Goal: Find specific page/section: Find specific page/section

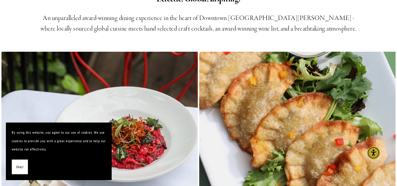
scroll to position [235, 0]
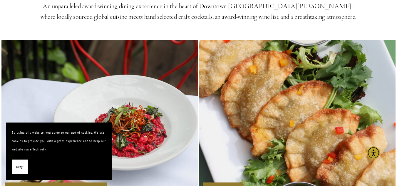
click at [30, 167] on div "Okay!" at bounding box center [59, 166] width 94 height 15
click at [19, 167] on span "Okay!" at bounding box center [19, 167] width 7 height 9
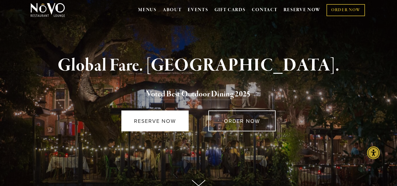
scroll to position [0, 0]
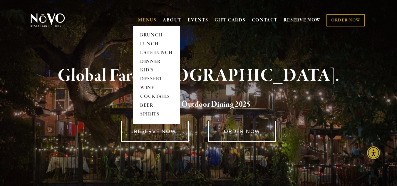
click at [149, 17] on link "MENUS" at bounding box center [147, 20] width 19 height 6
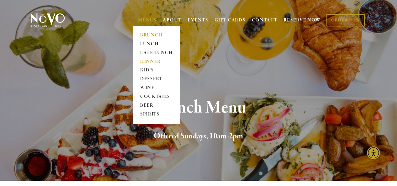
click at [147, 63] on link "DINNER" at bounding box center [156, 61] width 37 height 9
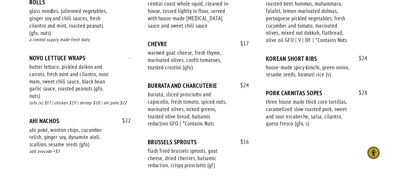
scroll to position [470, 0]
